Goal: Obtain resource: Download file/media

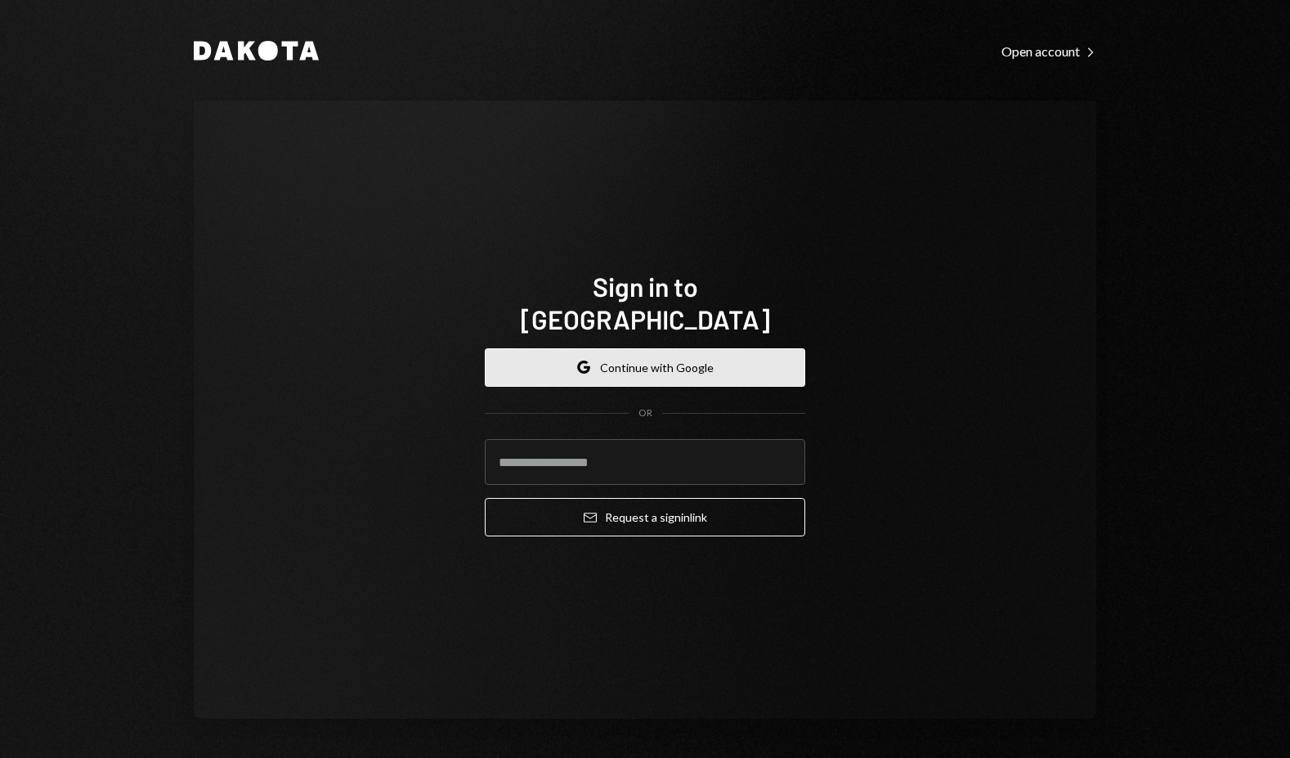
click at [777, 348] on button "Google Continue with Google" at bounding box center [645, 367] width 321 height 38
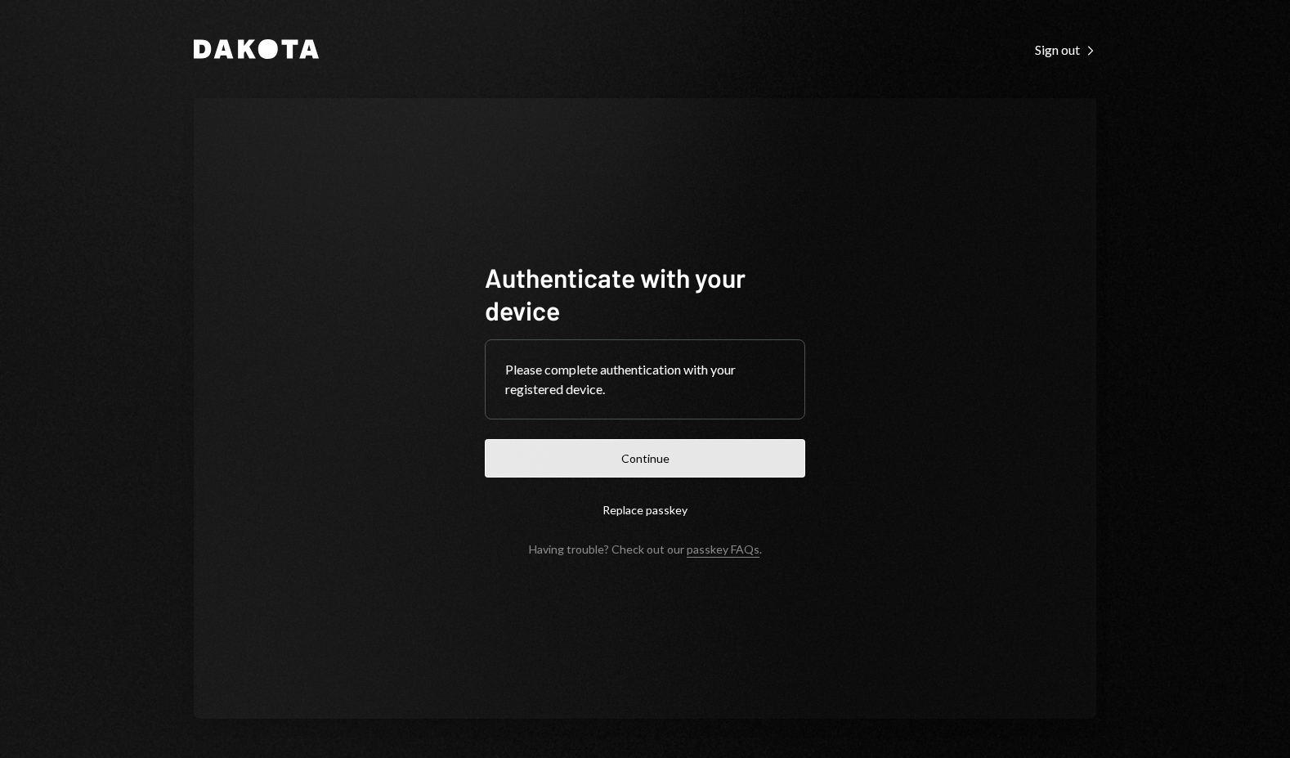
click at [767, 451] on button "Continue" at bounding box center [645, 458] width 321 height 38
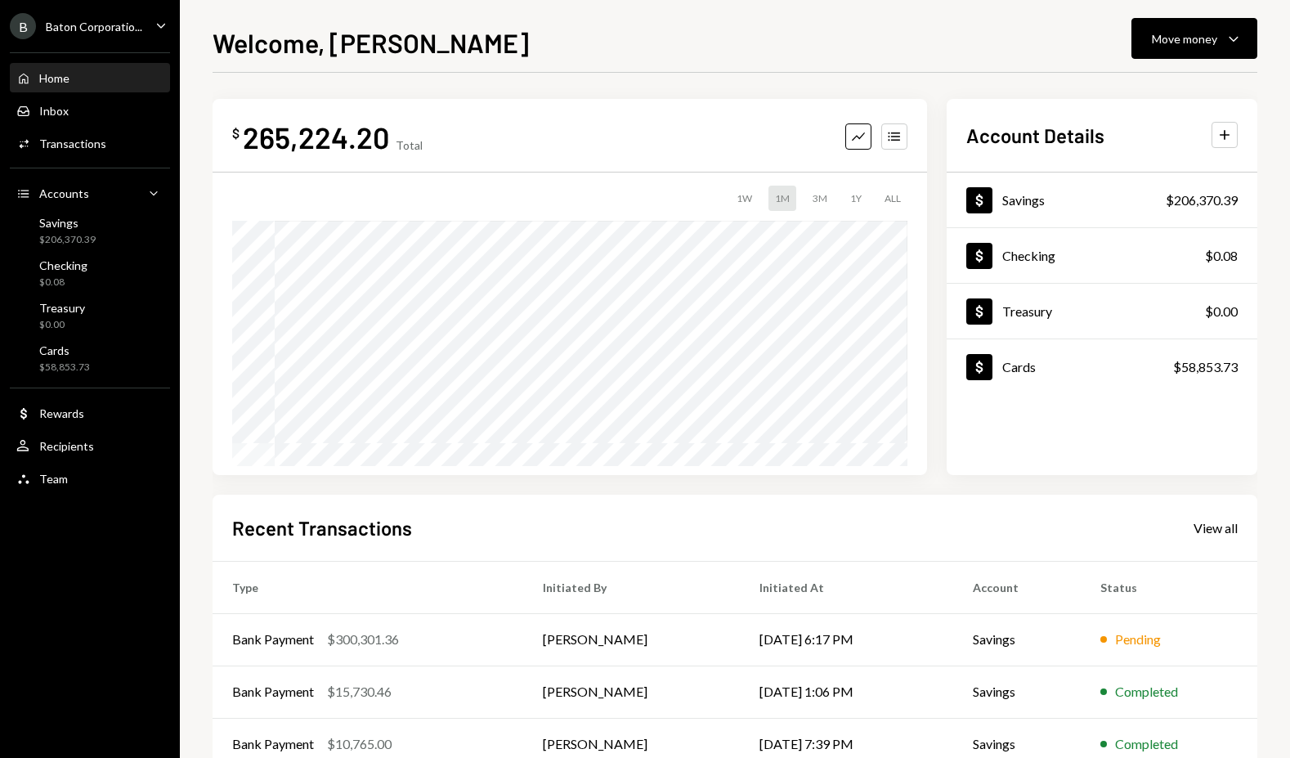
click at [101, 27] on div "Baton Corporatio..." at bounding box center [94, 27] width 96 height 14
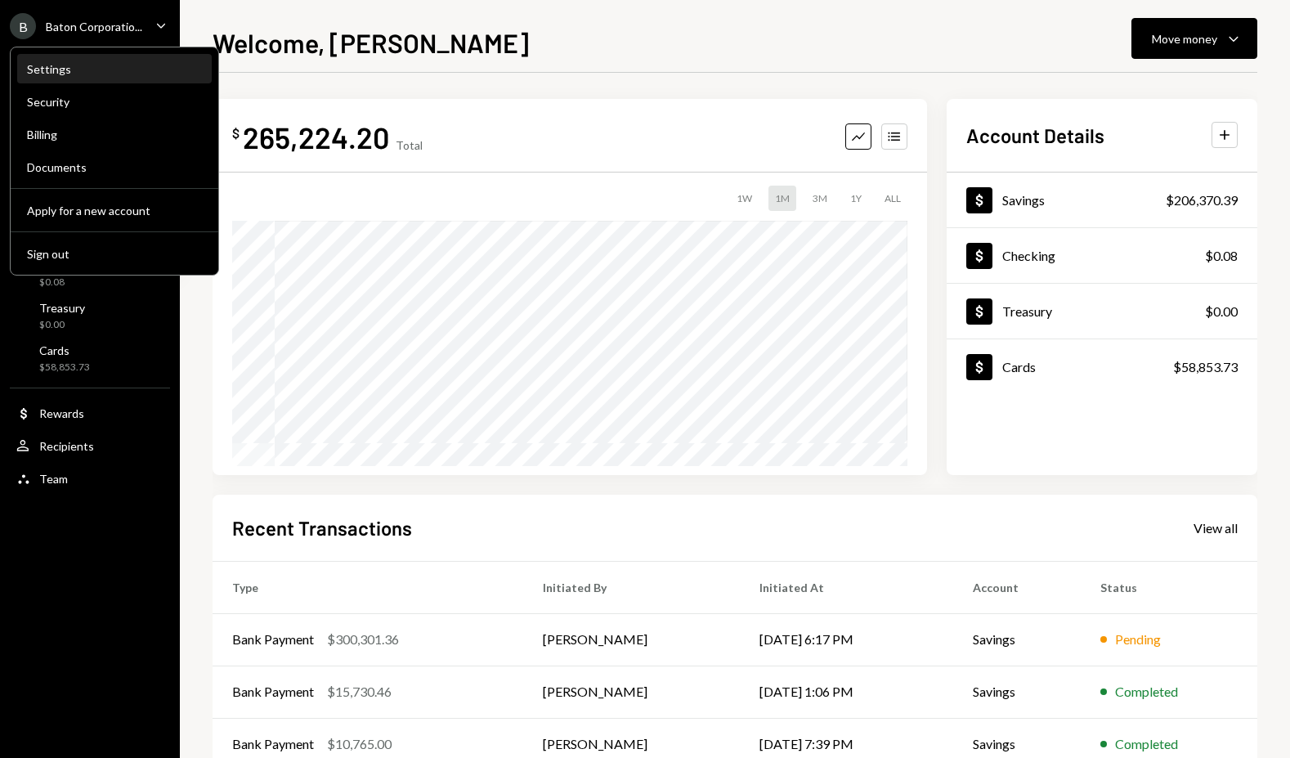
click at [61, 83] on div "Settings" at bounding box center [114, 70] width 175 height 28
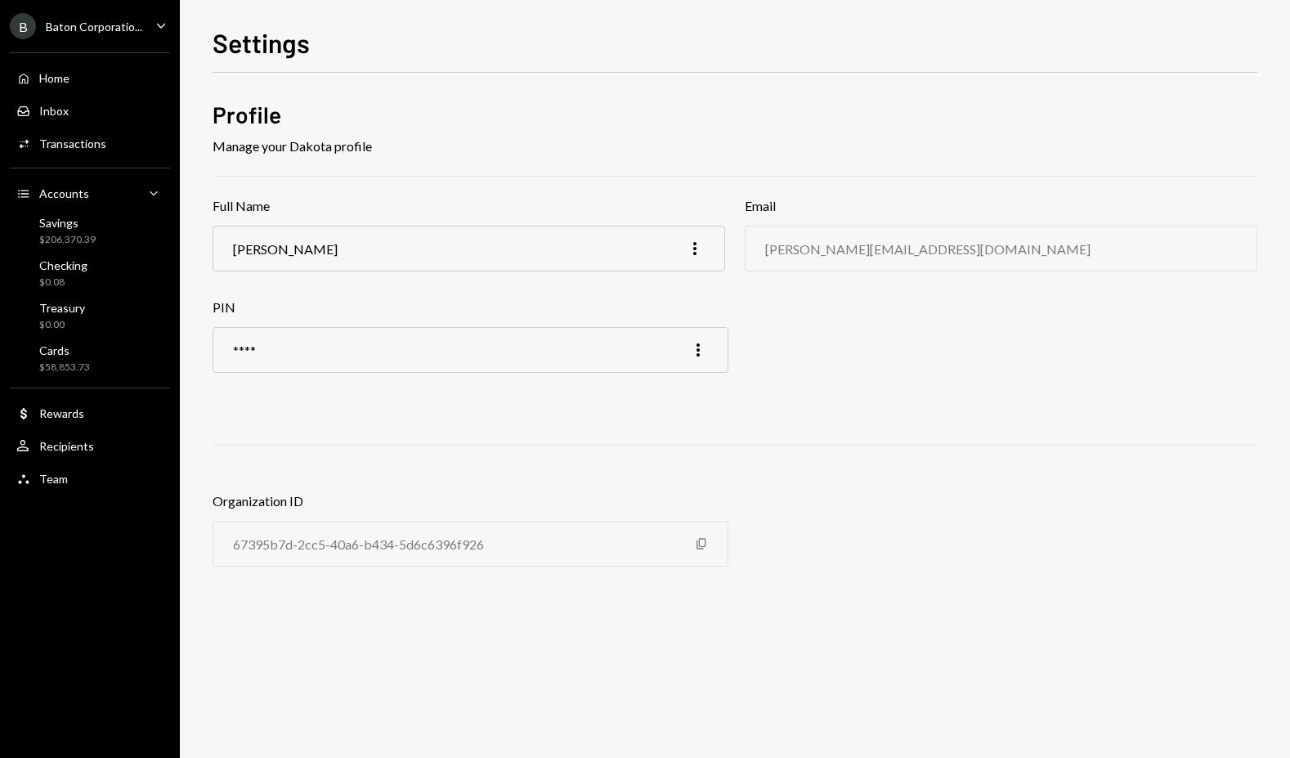
click at [132, 37] on div "B Baton Corporatio..." at bounding box center [76, 26] width 132 height 26
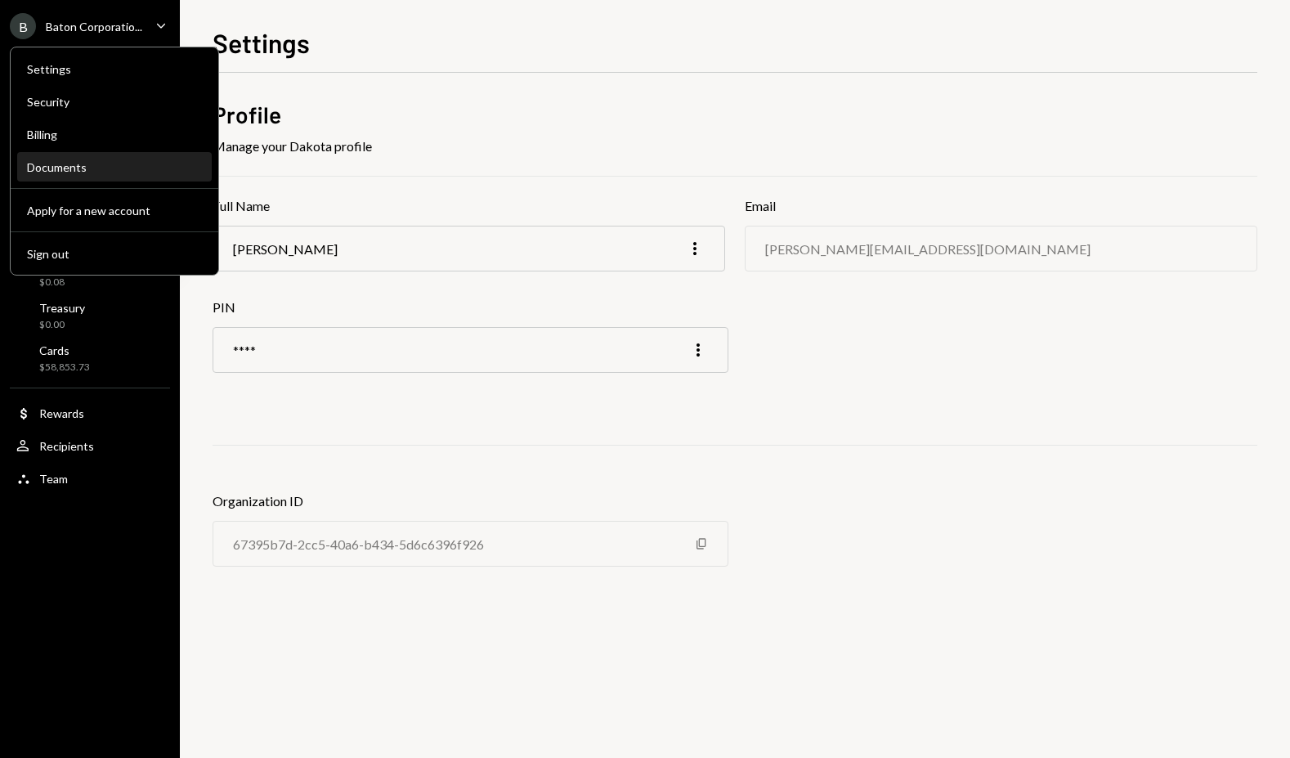
click at [68, 170] on div "Documents" at bounding box center [114, 167] width 175 height 14
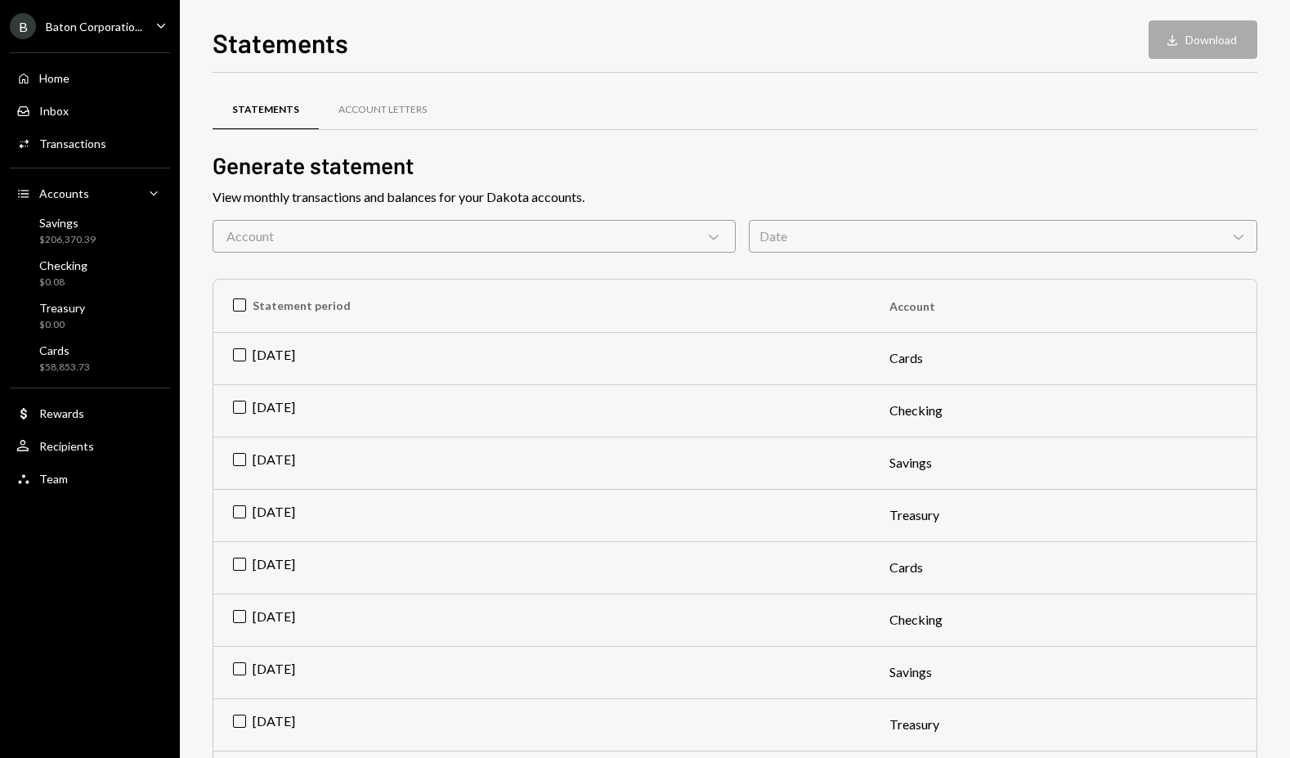
click at [448, 231] on div "Account Chevron Down" at bounding box center [474, 236] width 523 height 33
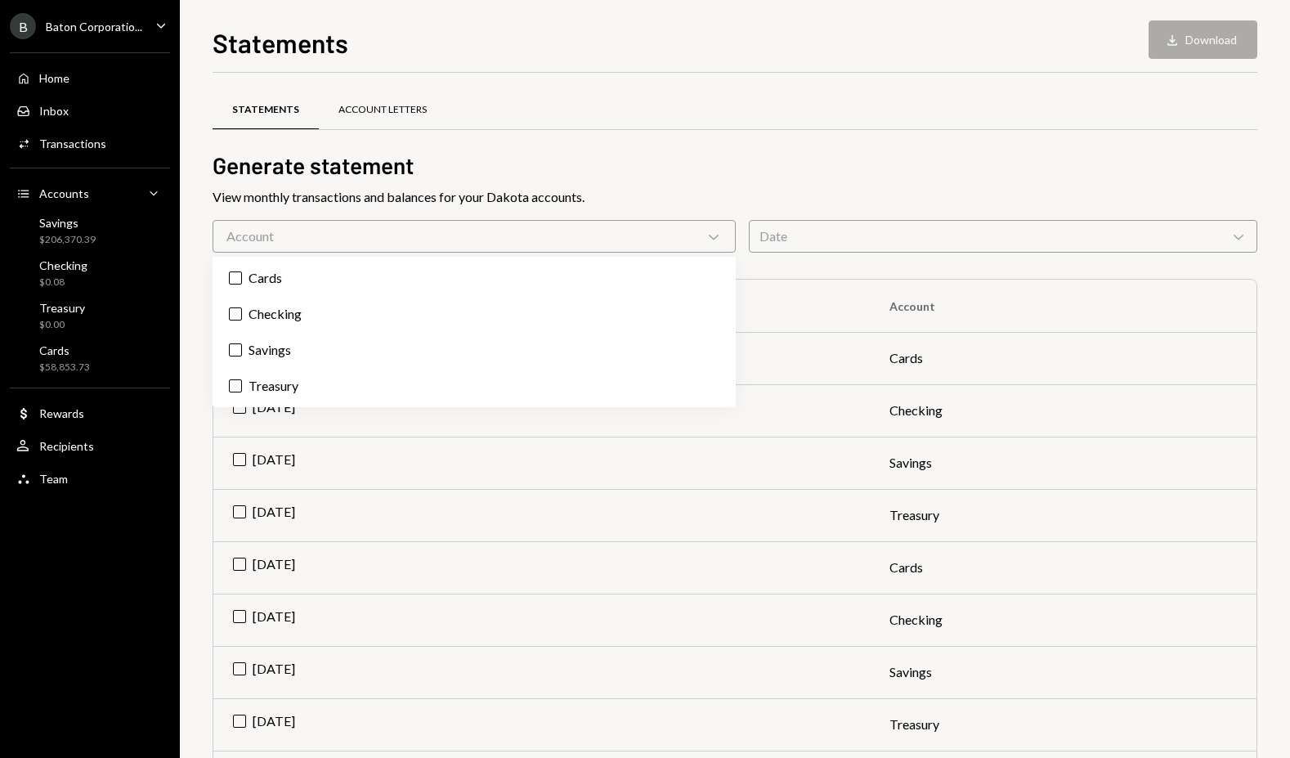
click at [363, 92] on div "Account Letters" at bounding box center [383, 110] width 128 height 39
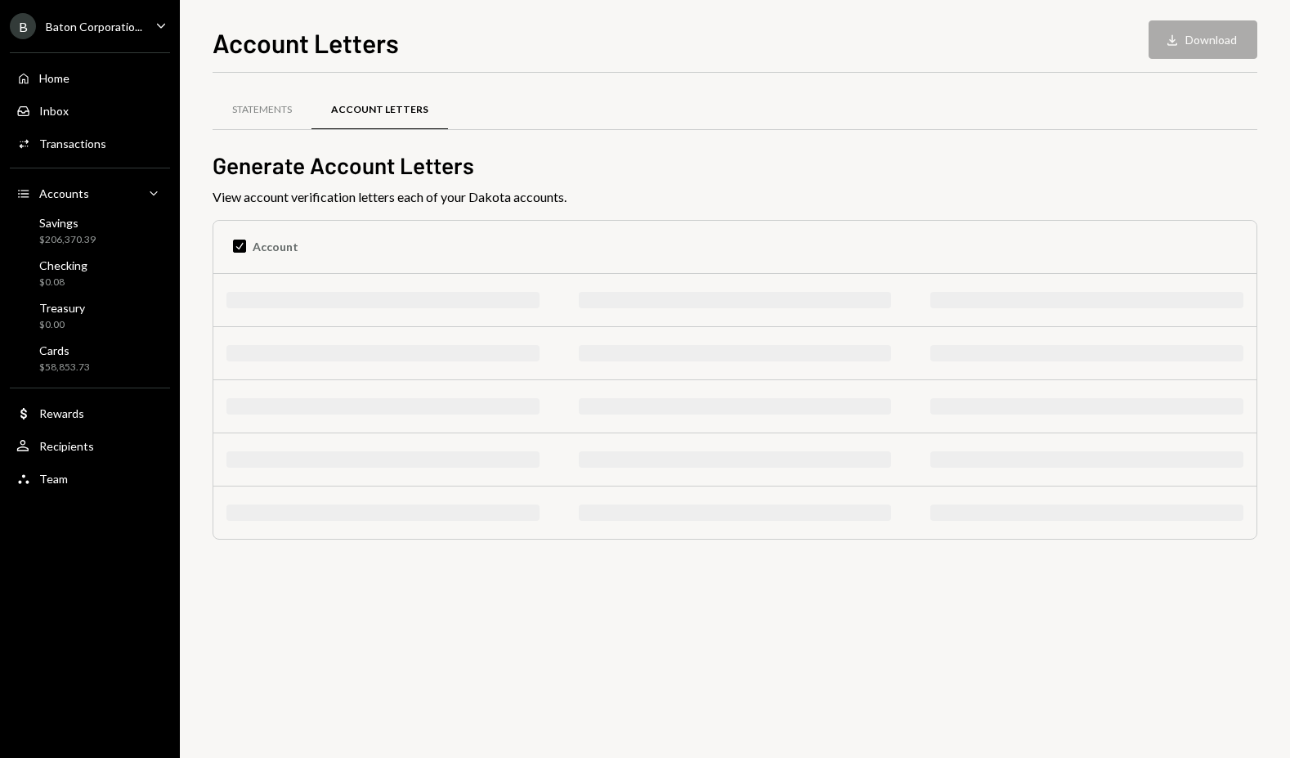
click at [364, 105] on div "Account Letters" at bounding box center [379, 110] width 97 height 14
click at [364, 106] on div "Account Letters" at bounding box center [379, 110] width 97 height 14
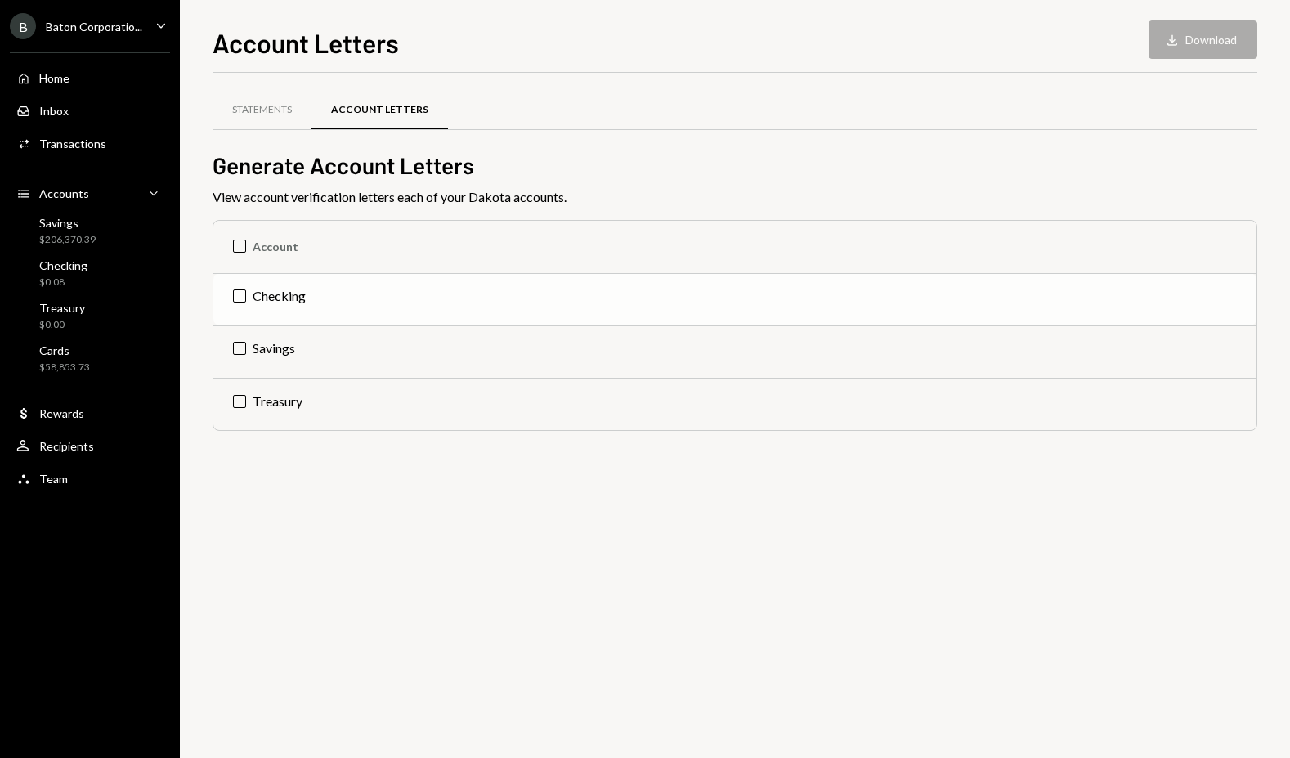
click at [242, 309] on td "Checking" at bounding box center [734, 299] width 1043 height 52
click at [1177, 42] on icon "Download" at bounding box center [1172, 40] width 16 height 16
